Goal: Task Accomplishment & Management: Use online tool/utility

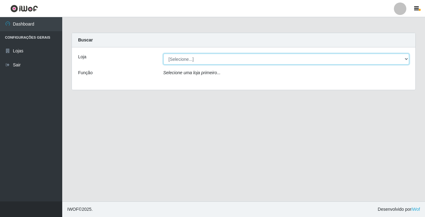
click at [404, 58] on select "[Selecione...] Bemais Supermercados - [GEOGRAPHIC_DATA]" at bounding box center [286, 59] width 246 height 11
select select "250"
click at [163, 54] on select "[Selecione...] Bemais Supermercados - [GEOGRAPHIC_DATA]" at bounding box center [286, 59] width 246 height 11
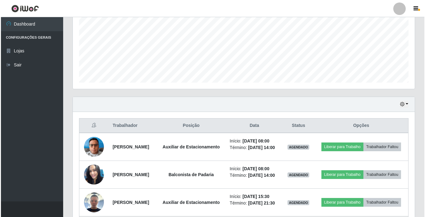
scroll to position [154, 0]
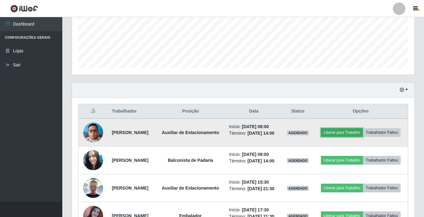
click at [363, 129] on button "Liberar para Trabalho" at bounding box center [342, 132] width 42 height 9
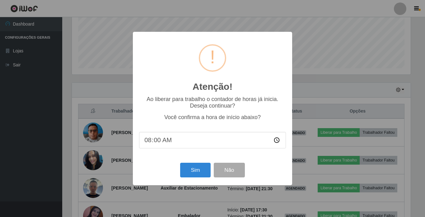
scroll to position [129, 339]
click at [194, 172] on button "Sim" at bounding box center [195, 169] width 30 height 15
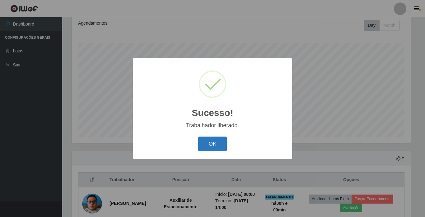
click at [209, 147] on button "OK" at bounding box center [212, 143] width 29 height 15
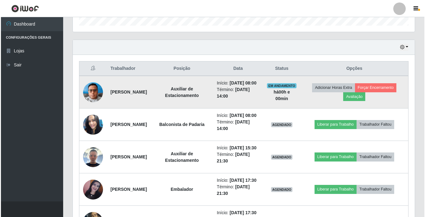
scroll to position [210, 0]
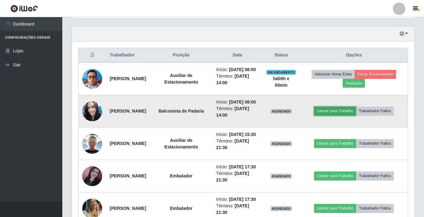
click at [327, 115] on button "Liberar para Trabalho" at bounding box center [335, 110] width 42 height 9
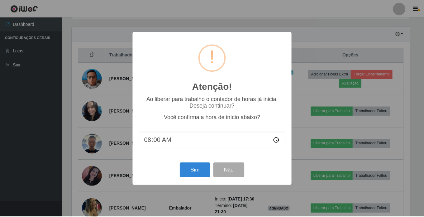
scroll to position [129, 339]
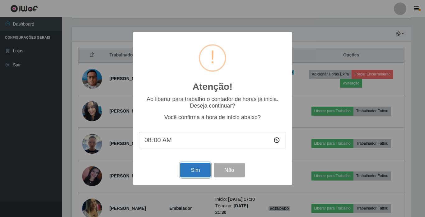
click at [195, 170] on button "Sim" at bounding box center [195, 169] width 30 height 15
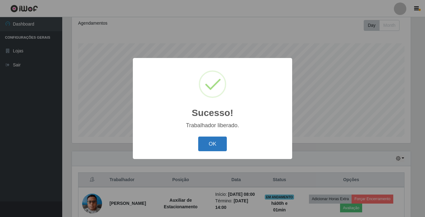
click at [221, 137] on button "OK" at bounding box center [212, 143] width 29 height 15
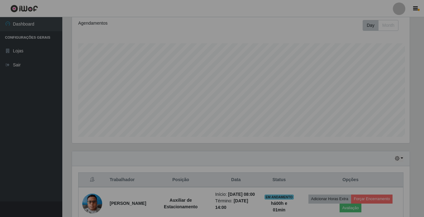
scroll to position [129, 342]
